Goal: Check status: Check status

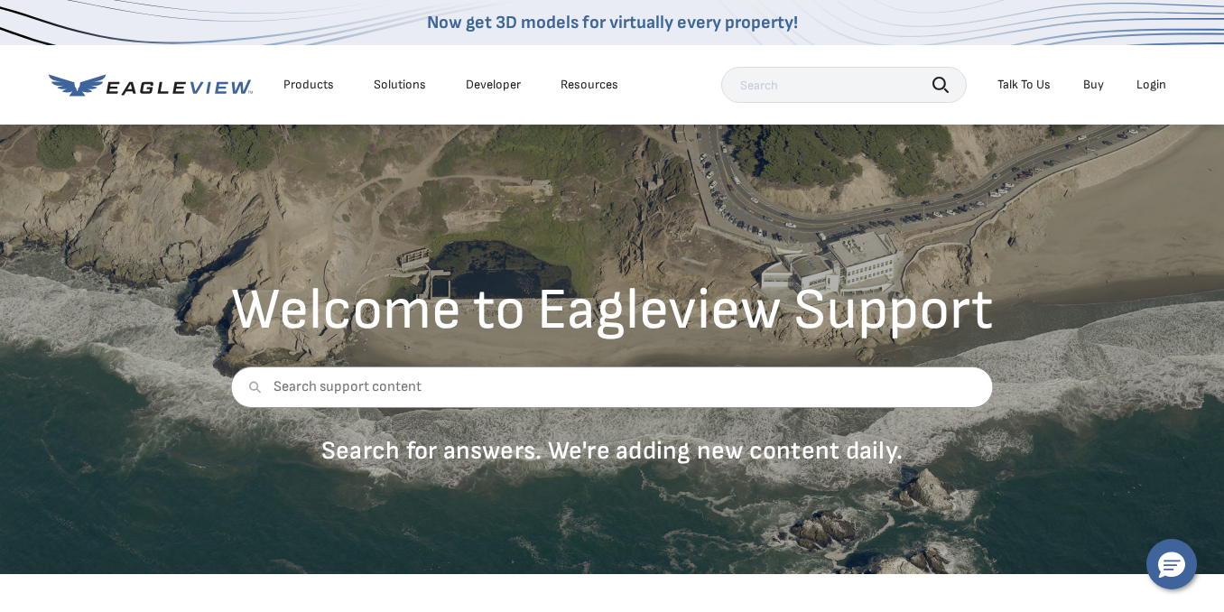
click at [1137, 79] on div "Login" at bounding box center [1151, 85] width 30 height 16
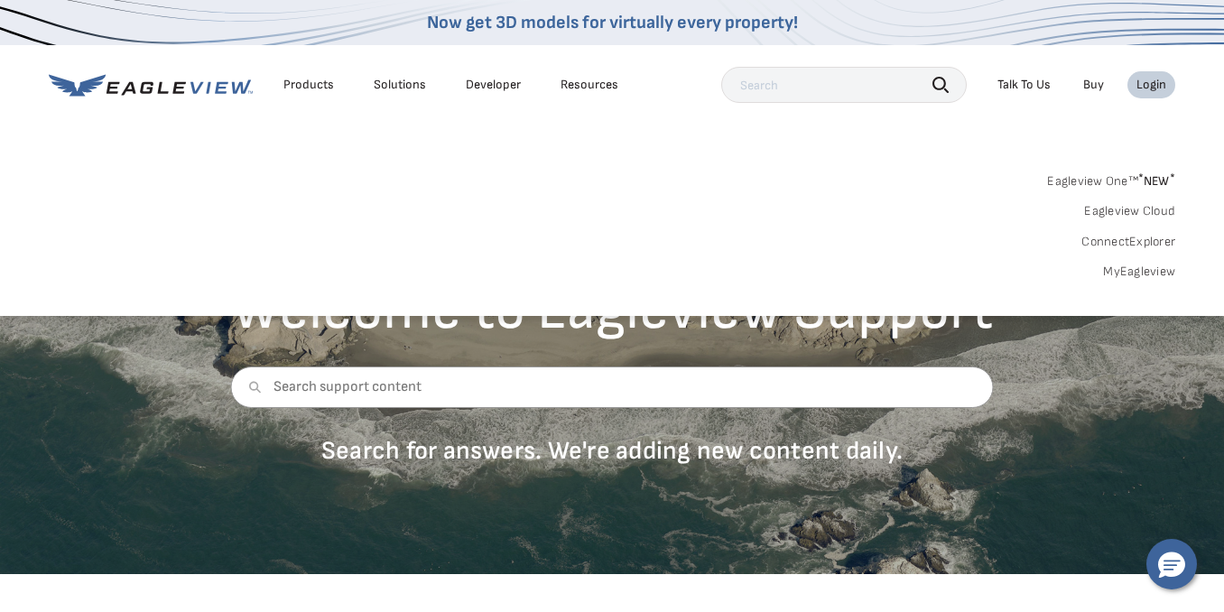
click at [1127, 267] on link "MyEagleview" at bounding box center [1139, 272] width 72 height 16
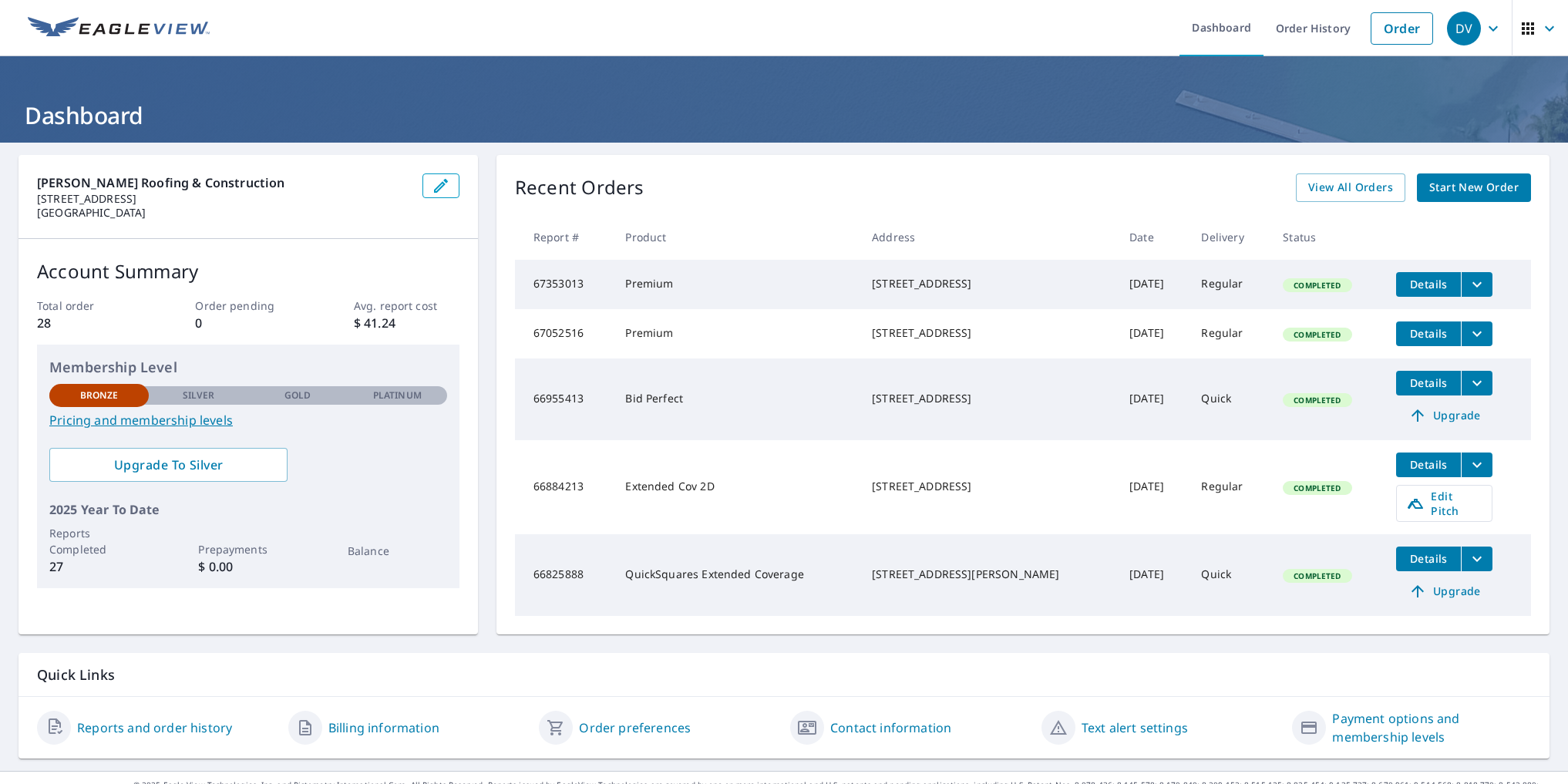
scroll to position [27, 0]
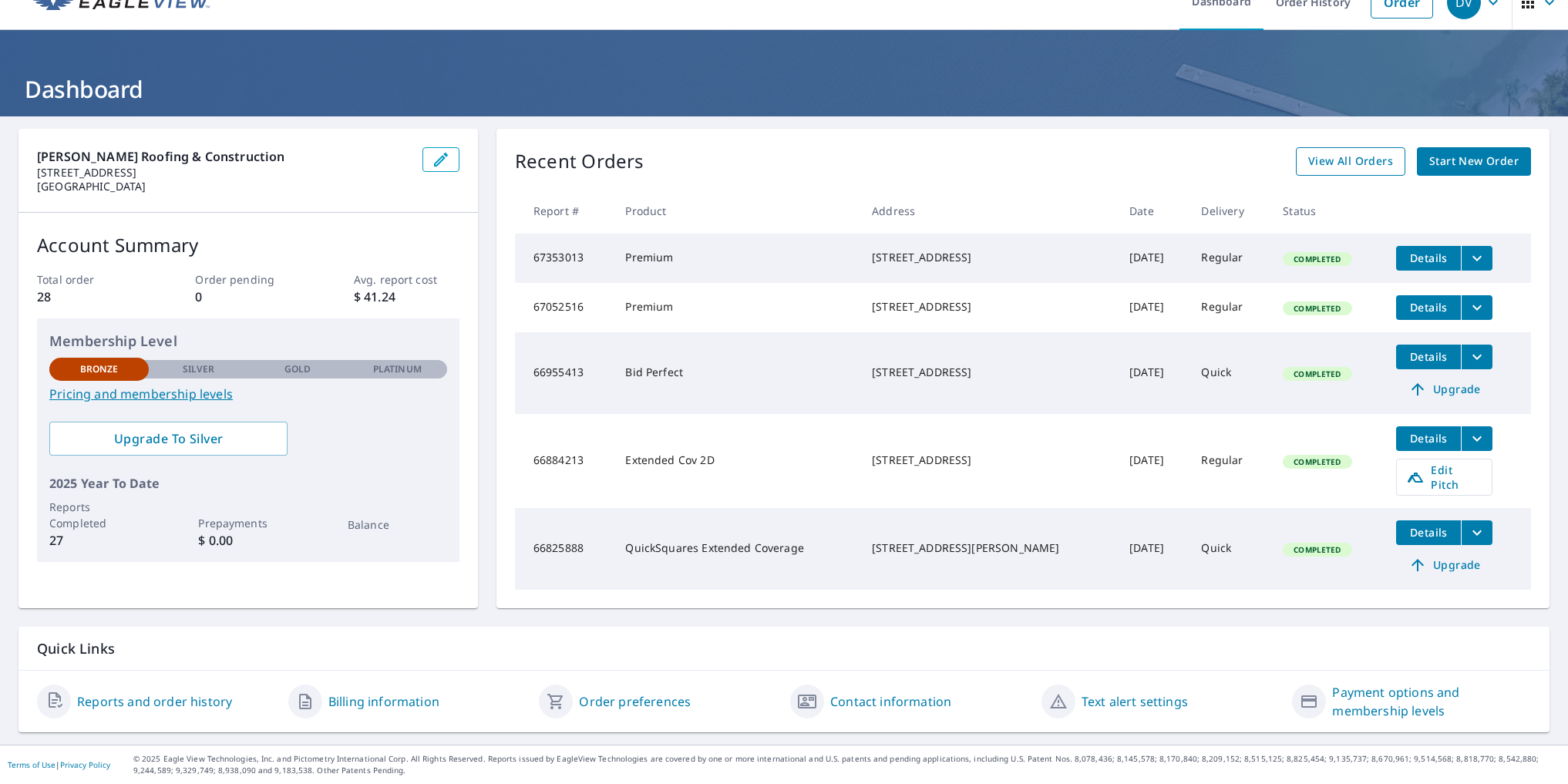
click at [1336, 167] on span "View All Orders" at bounding box center [1350, 161] width 85 height 20
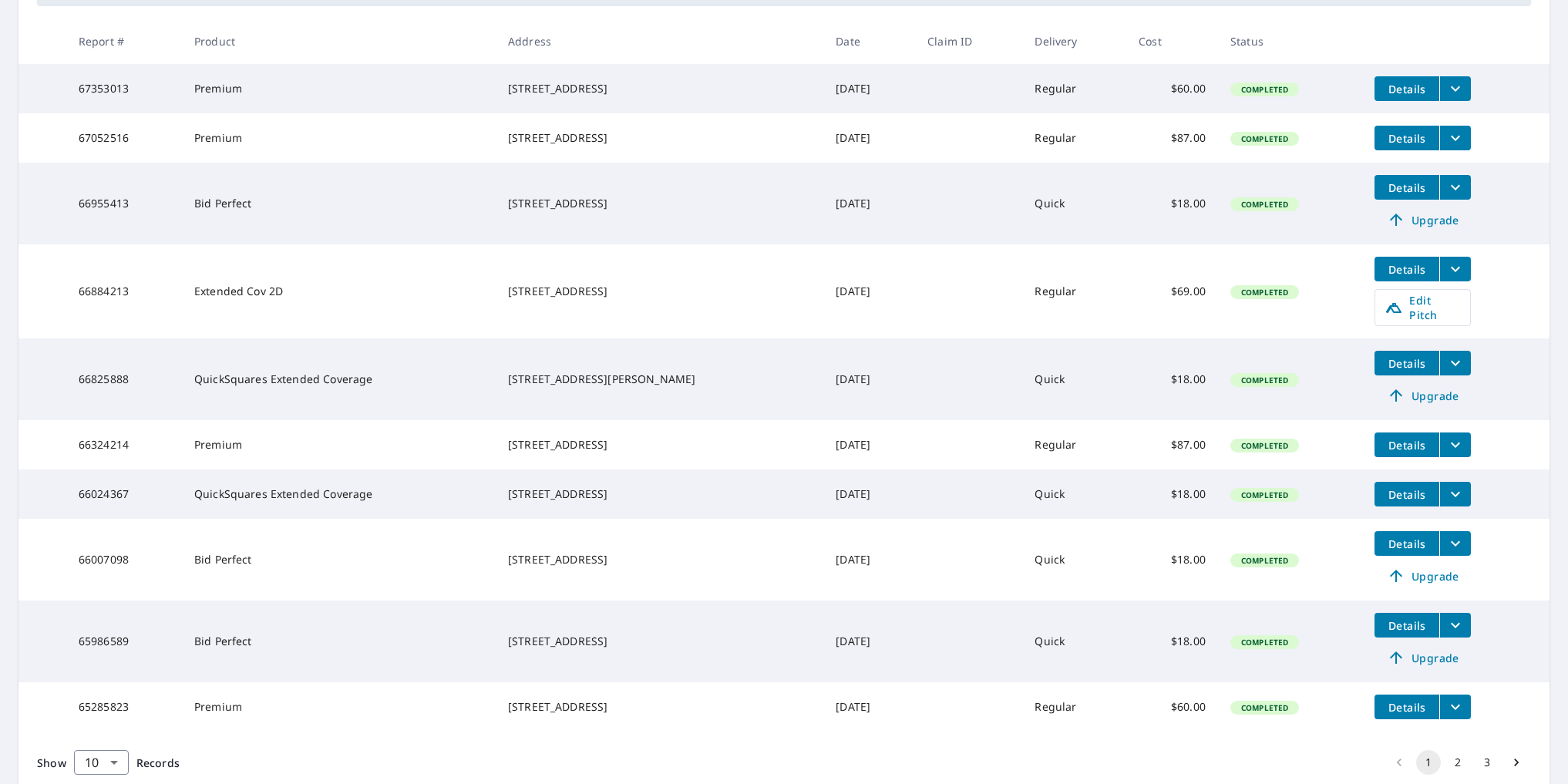
scroll to position [358, 0]
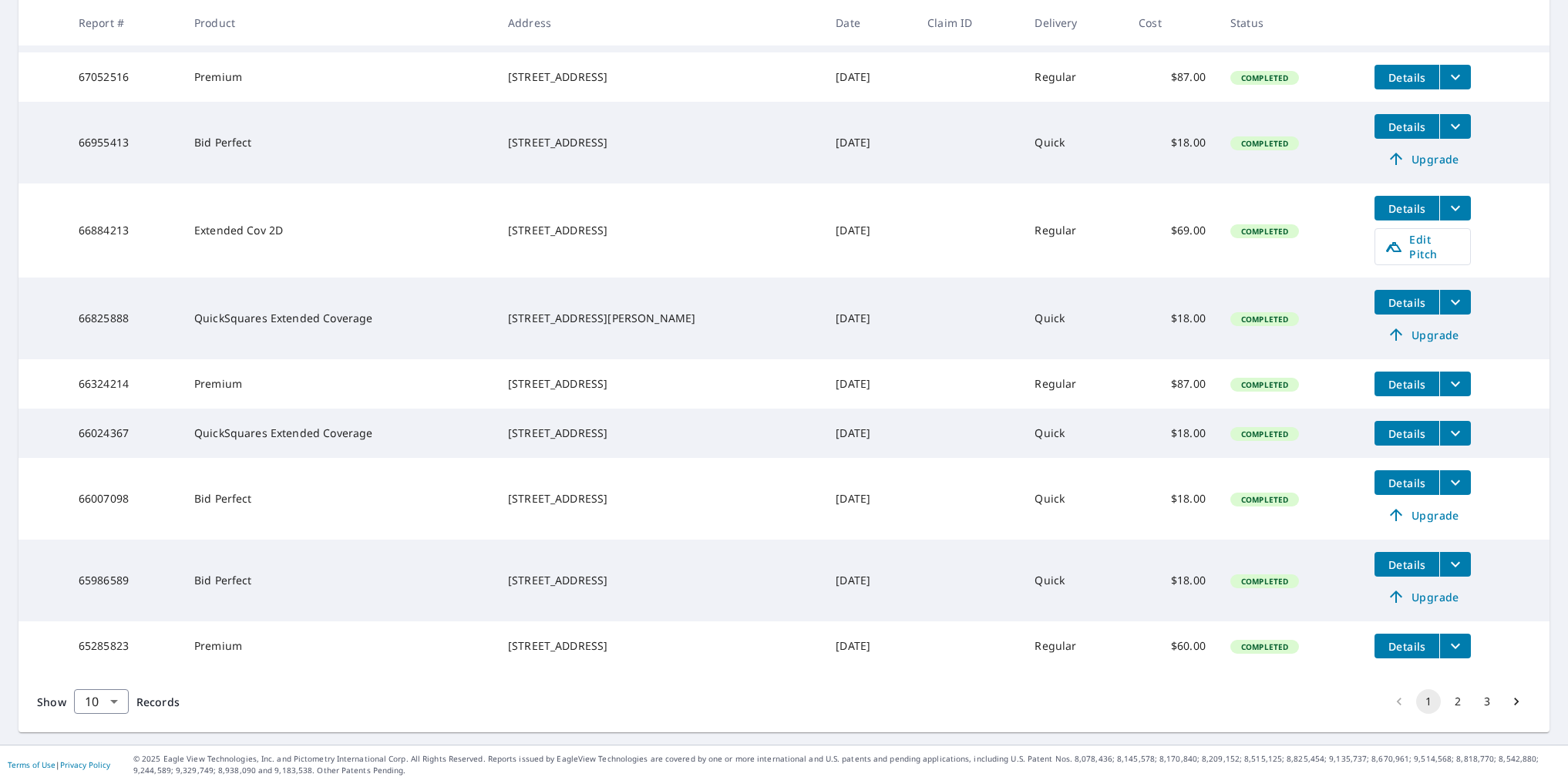
click at [1454, 699] on button "2" at bounding box center [1457, 701] width 25 height 25
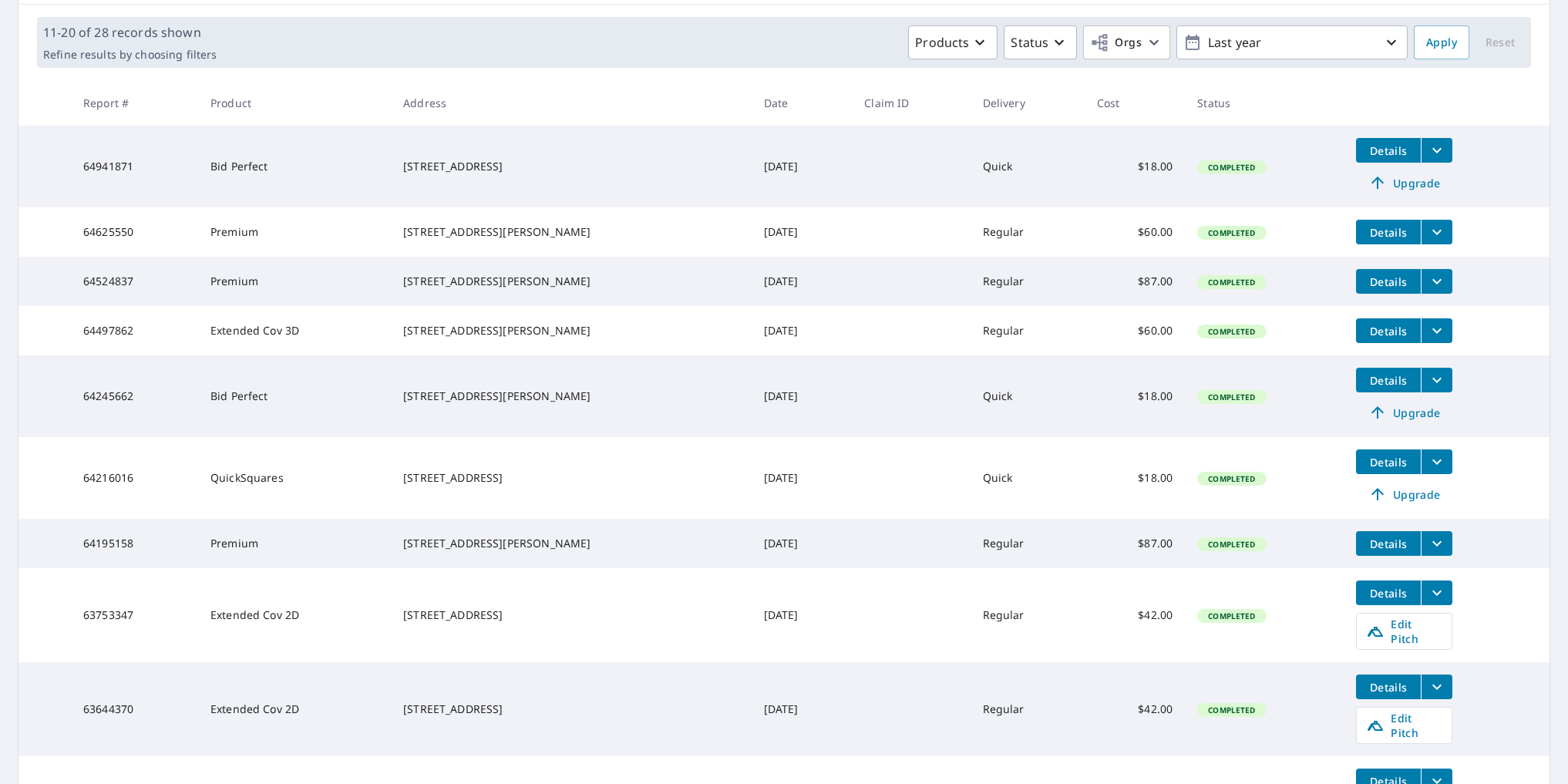
scroll to position [255, 0]
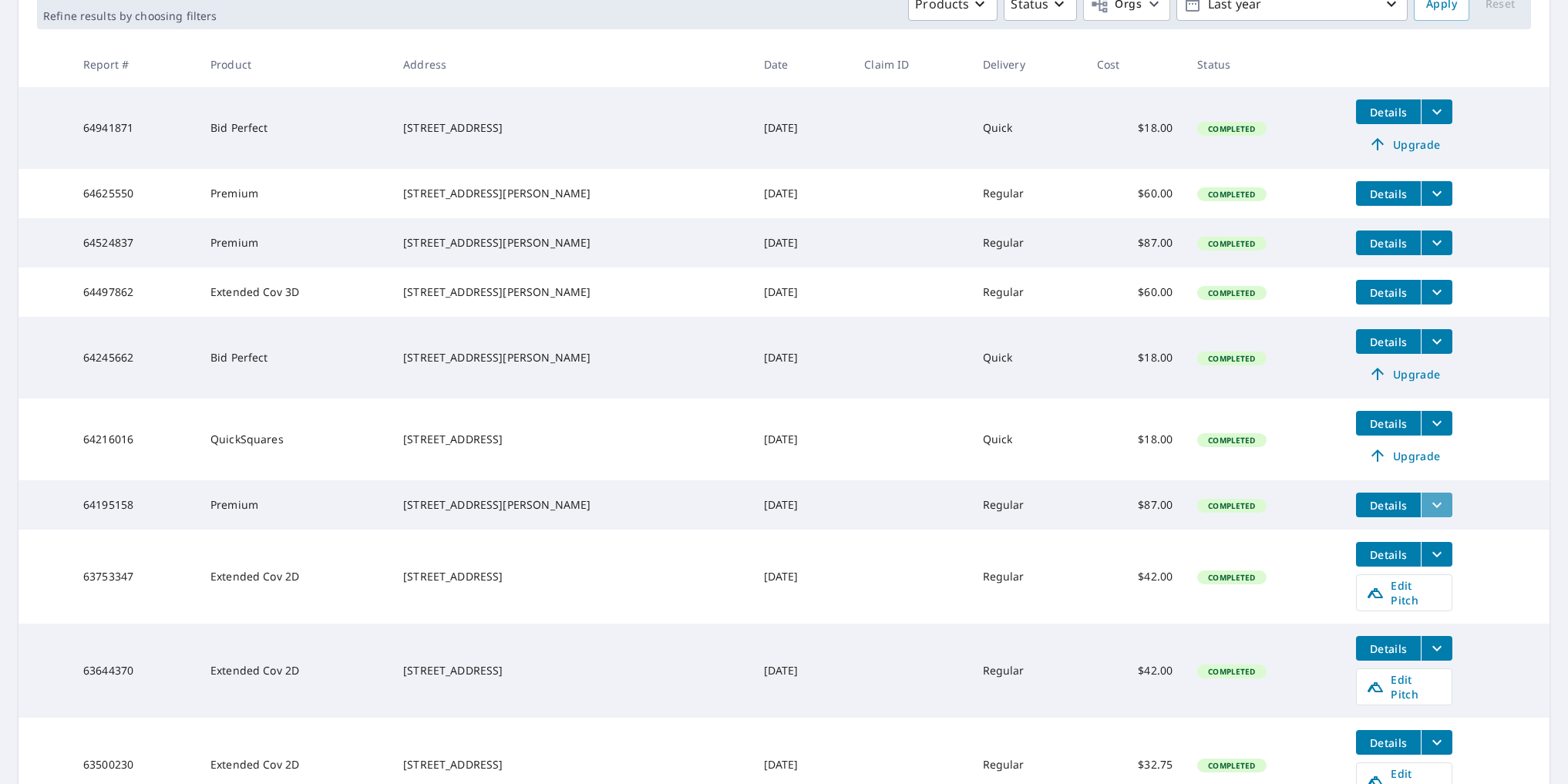
click at [1442, 518] on button "filesDropdownBtn-64195158" at bounding box center [1436, 505] width 32 height 25
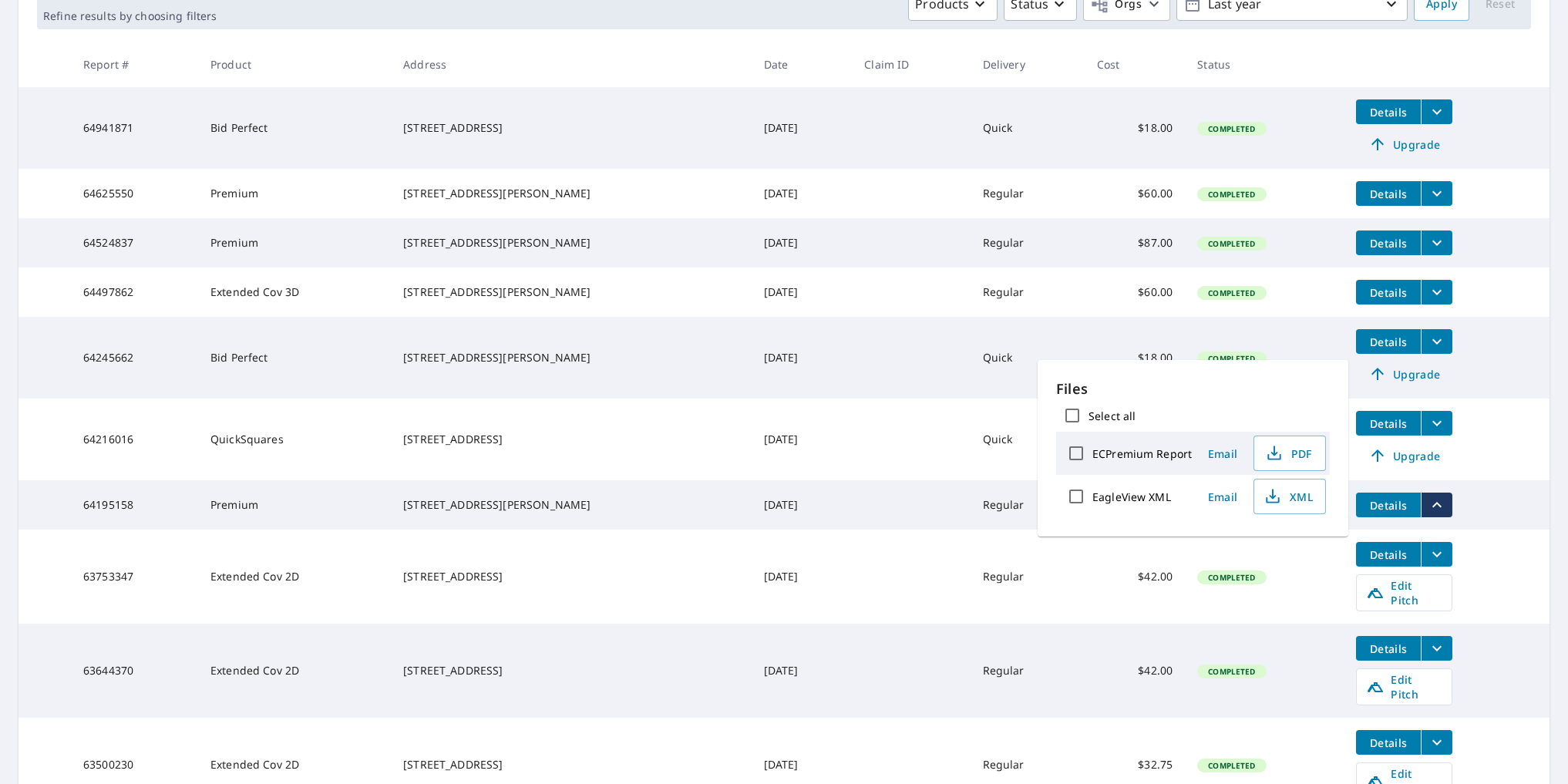
click at [916, 510] on td at bounding box center [910, 505] width 118 height 50
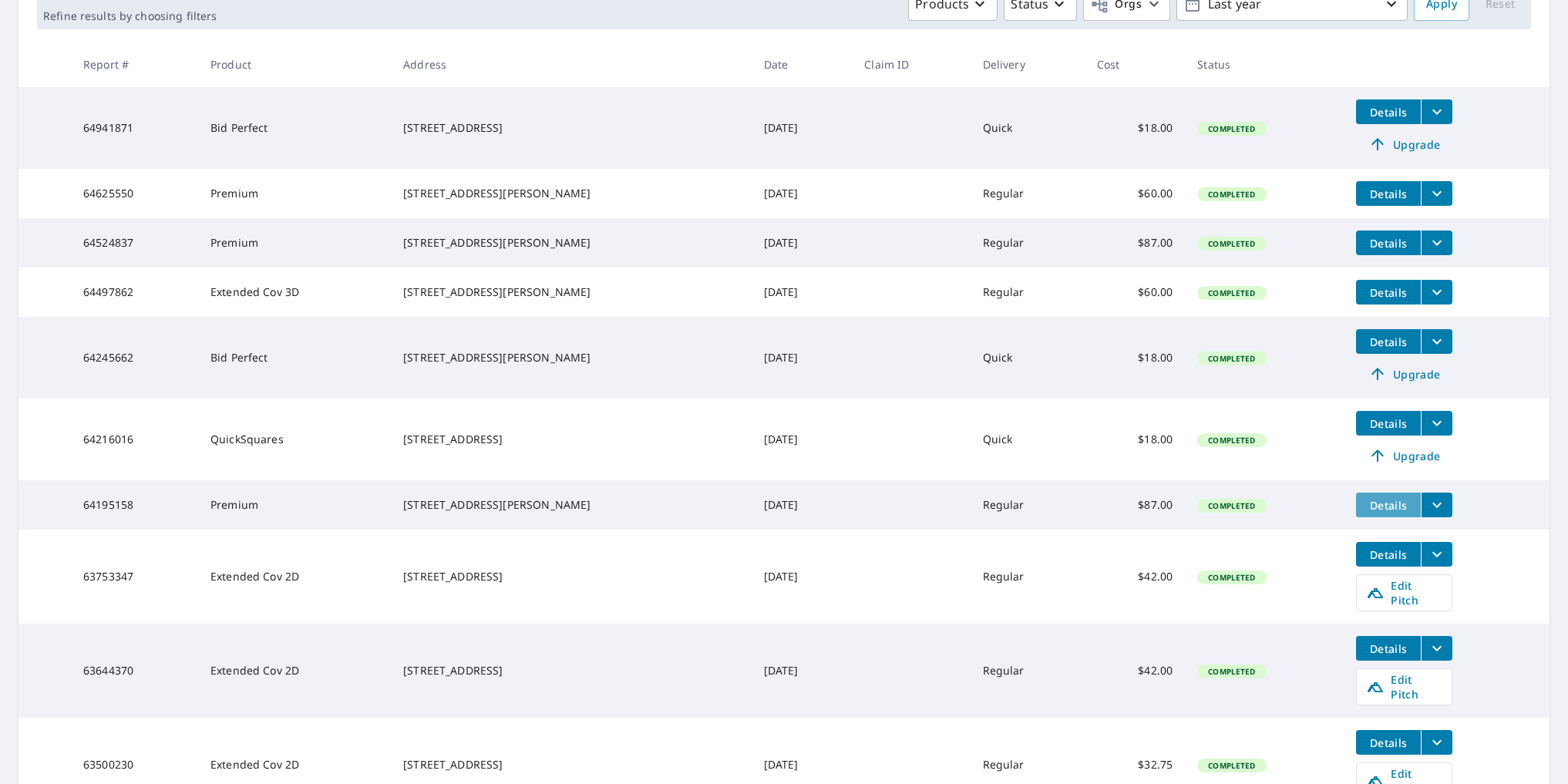
click at [1377, 512] on span "Details" at bounding box center [1388, 505] width 46 height 15
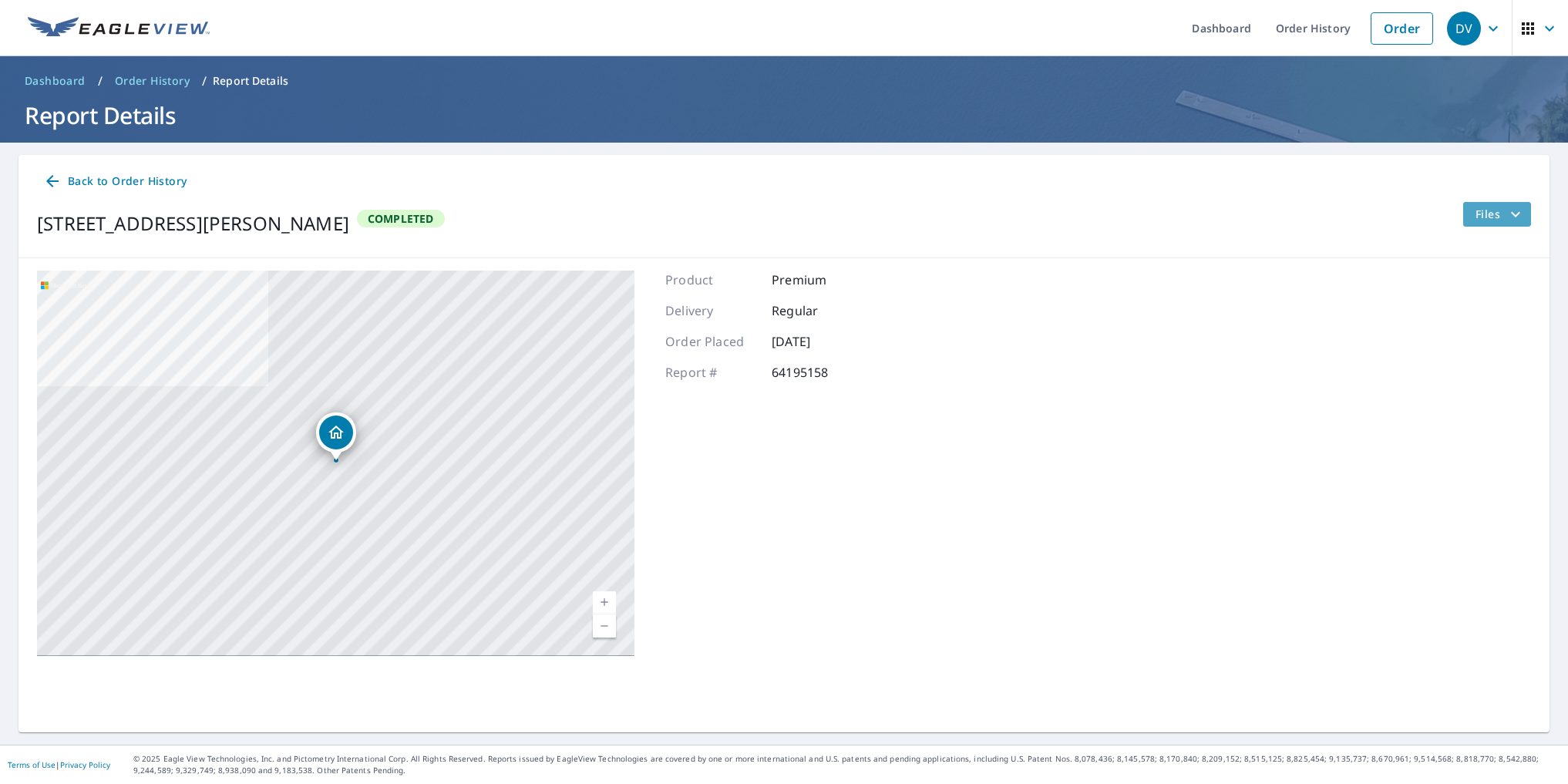
click at [1515, 216] on icon "filesDropdownBtn-64195158" at bounding box center [1515, 214] width 9 height 5
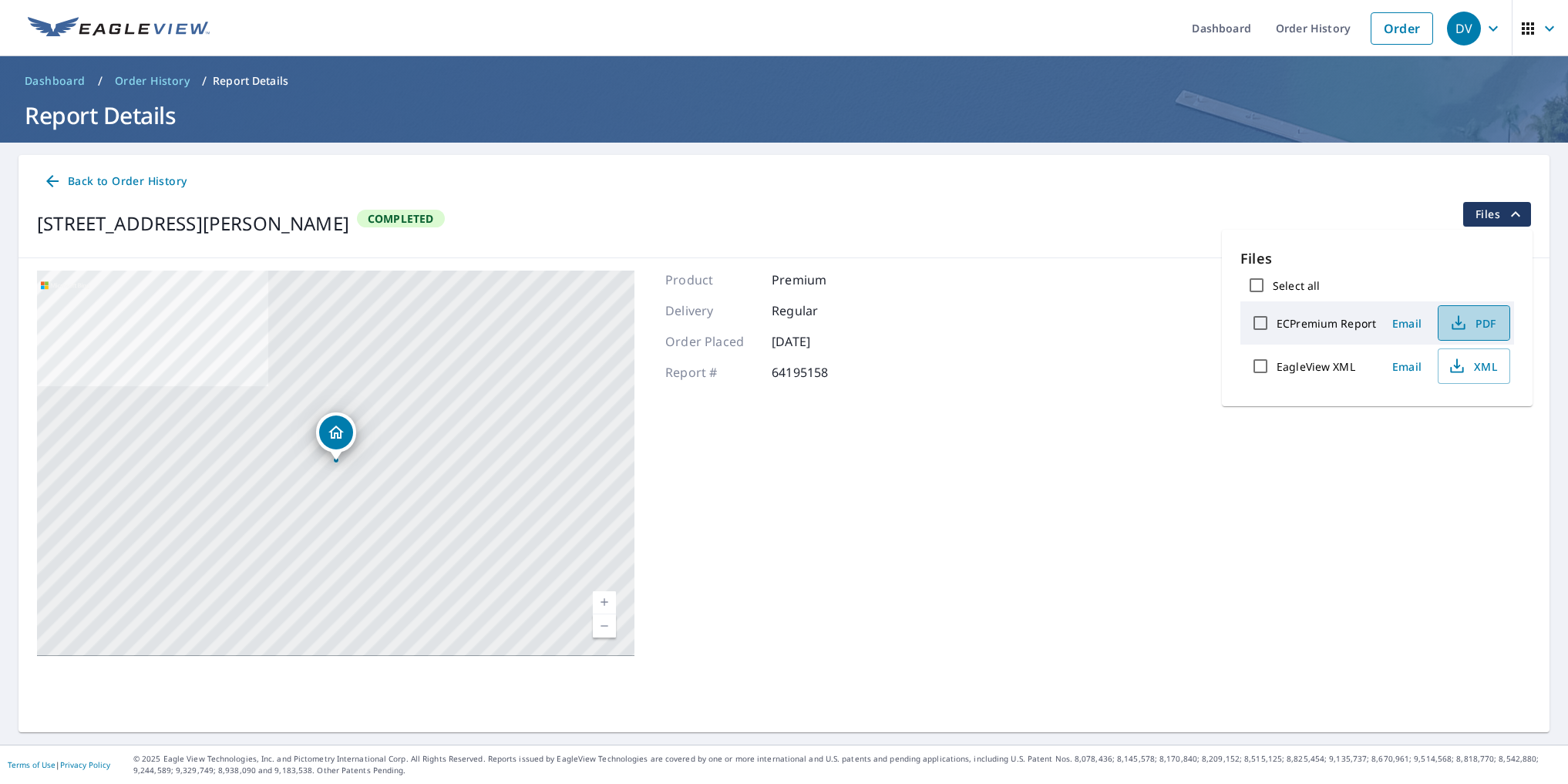
click at [1462, 319] on icon "button" at bounding box center [1459, 323] width 19 height 19
